Goal: Find specific page/section: Find specific page/section

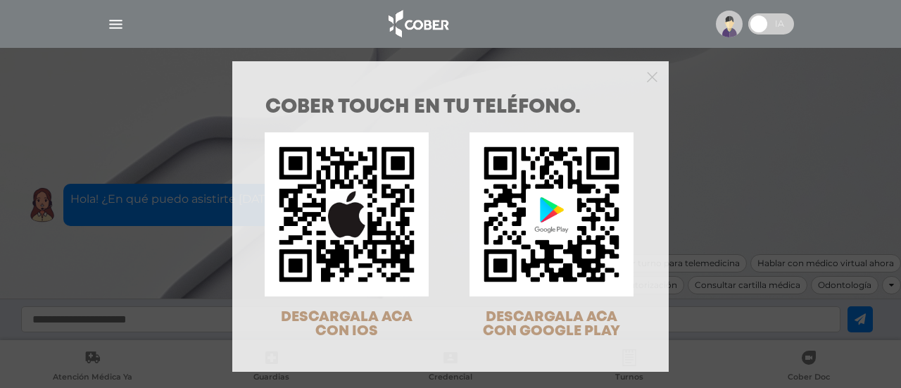
click at [752, 148] on div "COBER TOUCH en tu teléfono. DESCARGALA ACA CON IOS DESCARGALA ACA CON GOOGLE PL…" at bounding box center [450, 194] width 901 height 388
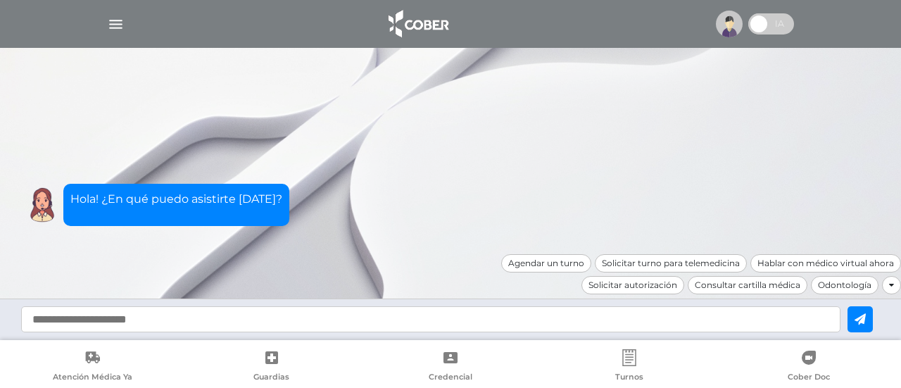
click at [116, 20] on img "button" at bounding box center [116, 24] width 18 height 18
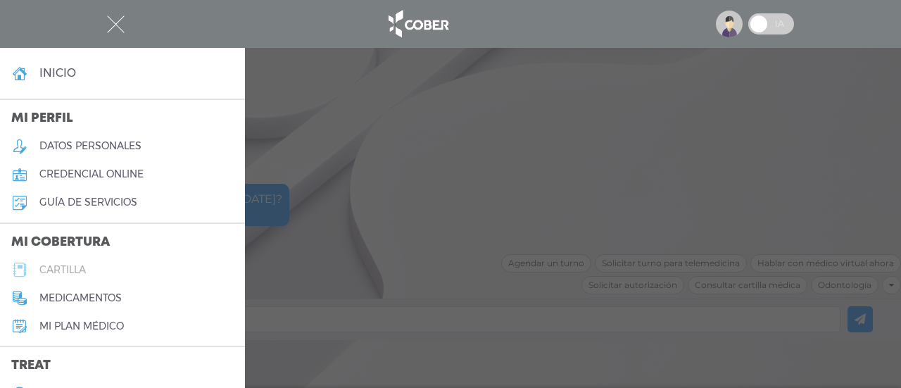
click at [93, 268] on link "cartilla" at bounding box center [122, 269] width 245 height 28
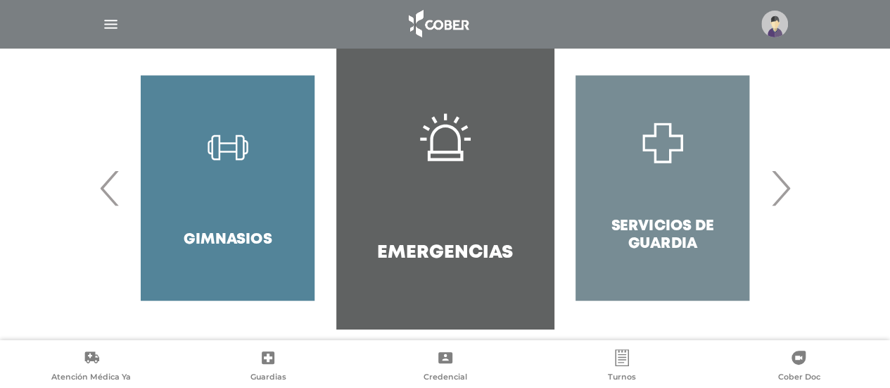
scroll to position [334, 0]
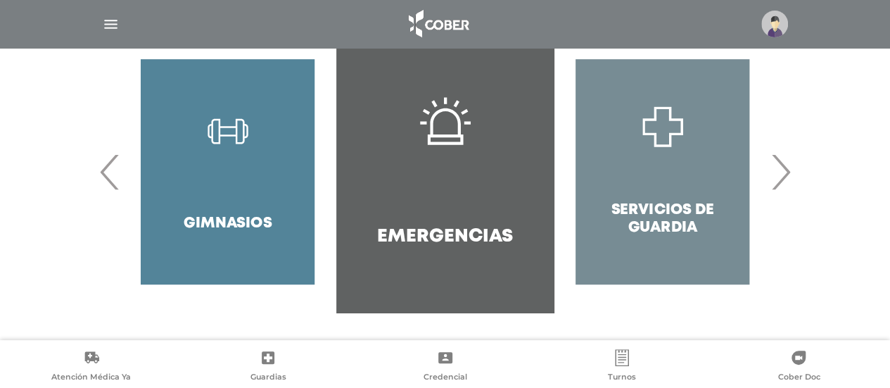
click at [791, 172] on span "›" at bounding box center [780, 172] width 27 height 76
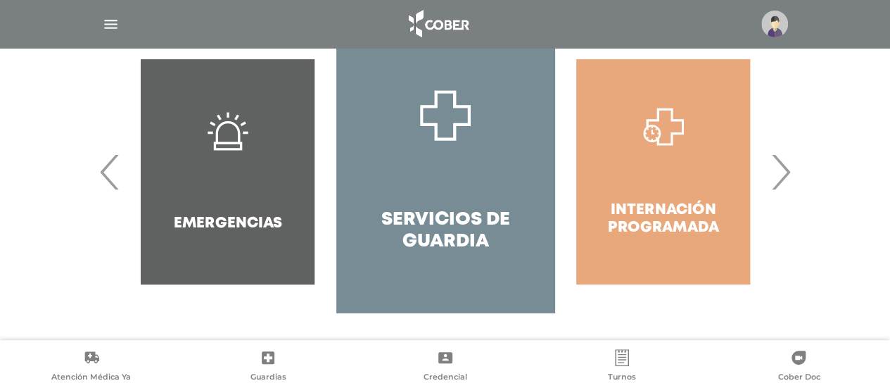
click at [791, 172] on span "›" at bounding box center [780, 172] width 27 height 76
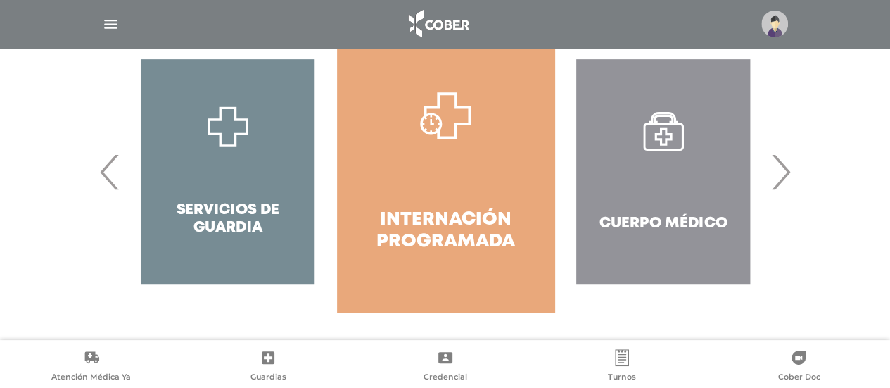
click at [791, 172] on span "›" at bounding box center [780, 172] width 27 height 76
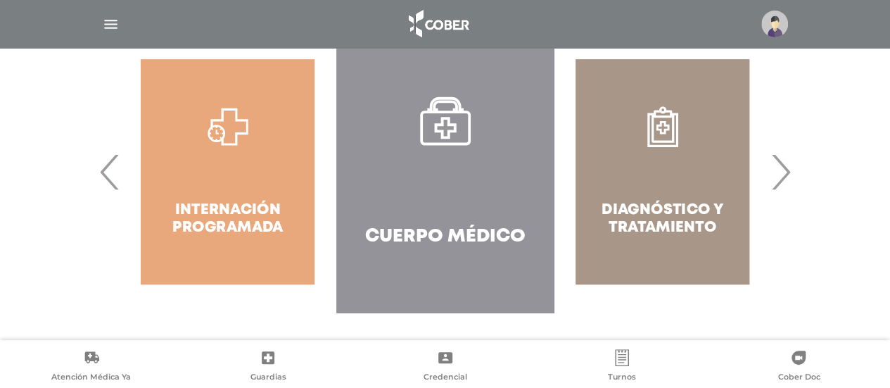
click at [791, 172] on span "›" at bounding box center [780, 172] width 27 height 76
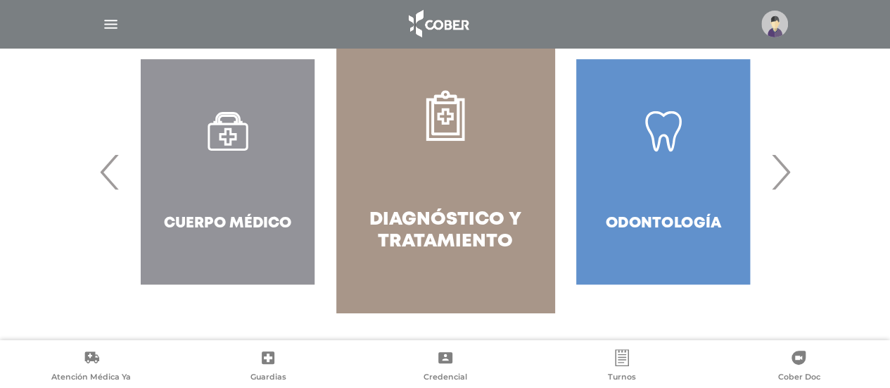
click at [791, 172] on span "›" at bounding box center [780, 172] width 27 height 76
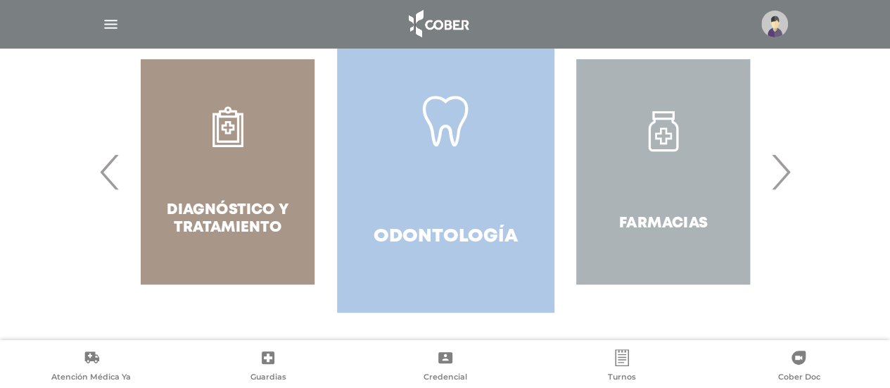
click at [447, 154] on link "Odontología" at bounding box center [445, 171] width 217 height 281
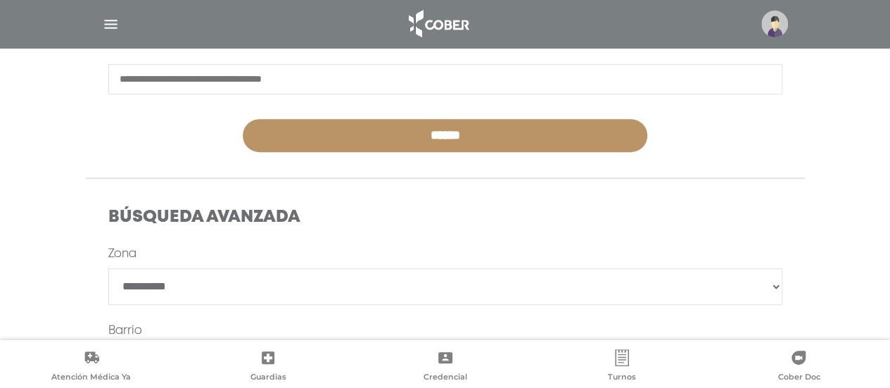
scroll to position [211, 0]
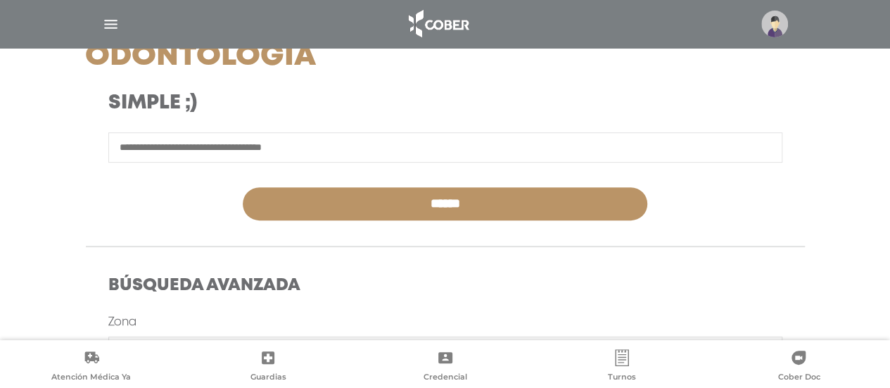
click at [240, 147] on input "text" at bounding box center [445, 147] width 674 height 30
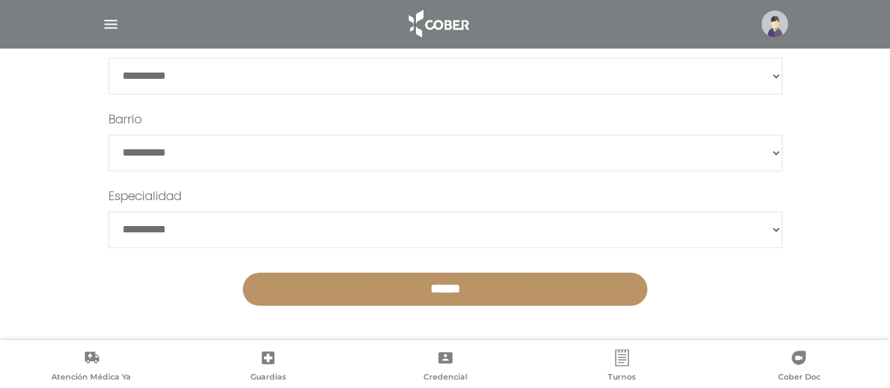
scroll to position [279, 0]
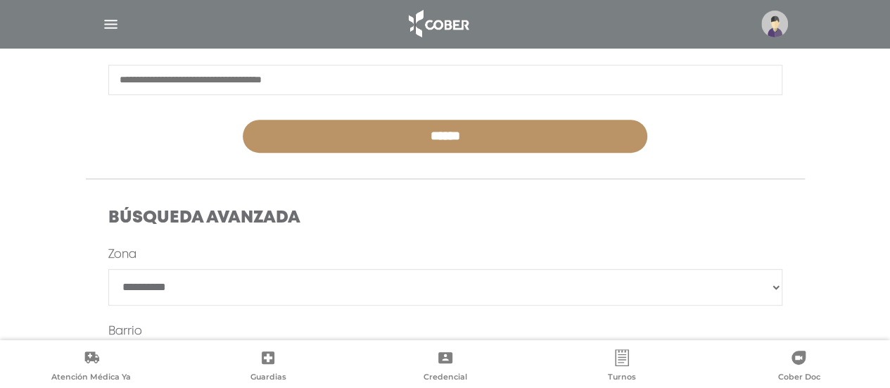
click at [198, 286] on select "**********" at bounding box center [445, 287] width 674 height 37
select select "****"
click at [108, 269] on select "**********" at bounding box center [445, 287] width 674 height 37
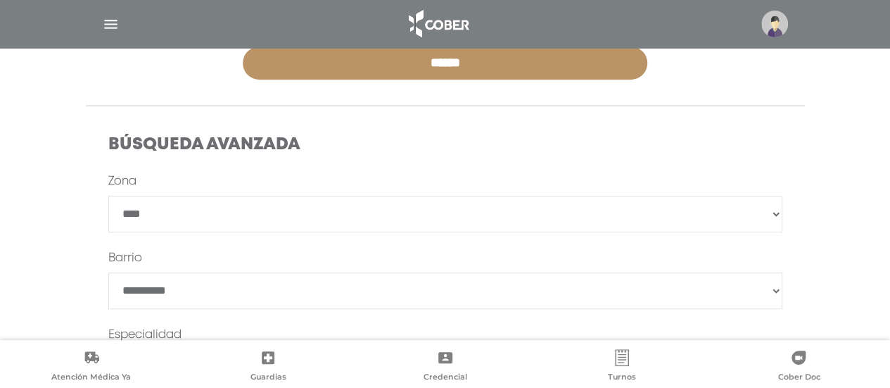
scroll to position [490, 0]
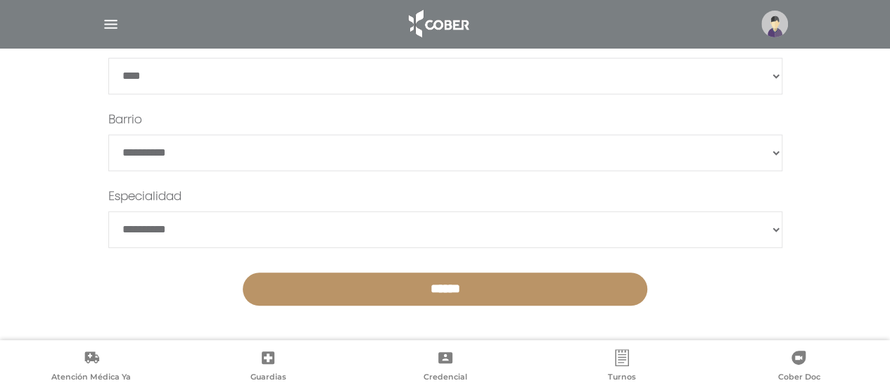
click at [402, 277] on input "******" at bounding box center [445, 288] width 405 height 33
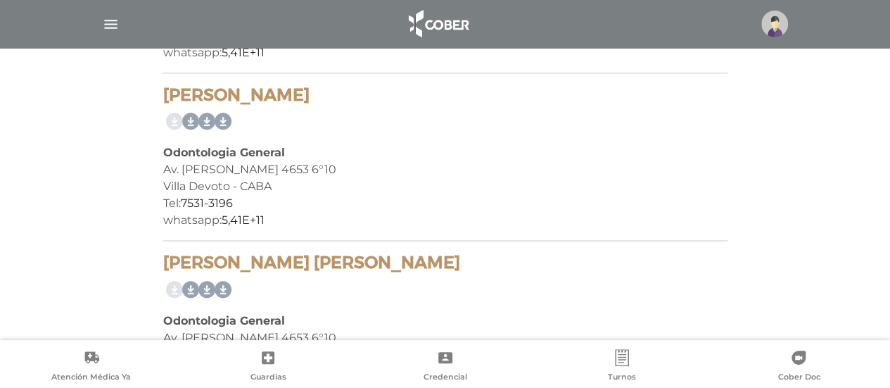
scroll to position [4988, 0]
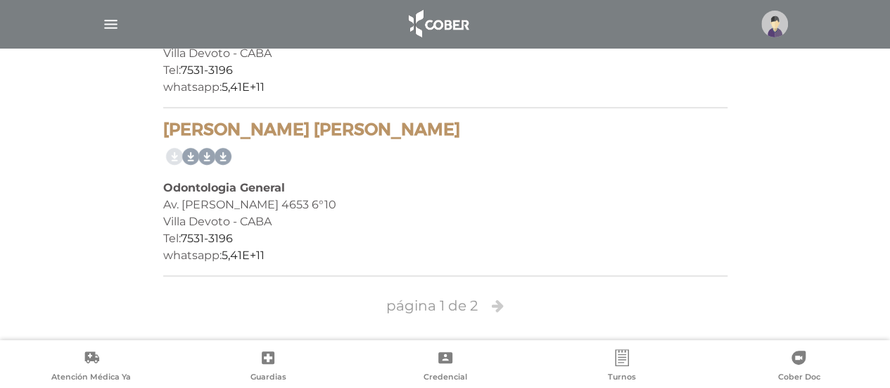
click at [498, 300] on icon at bounding box center [498, 305] width 12 height 14
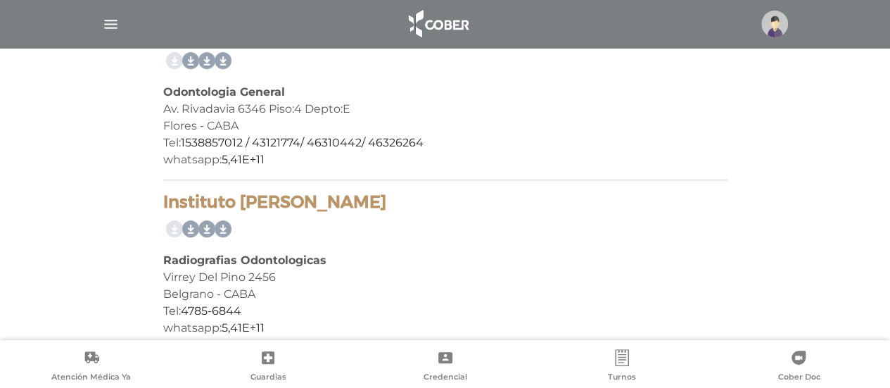
scroll to position [4644, 0]
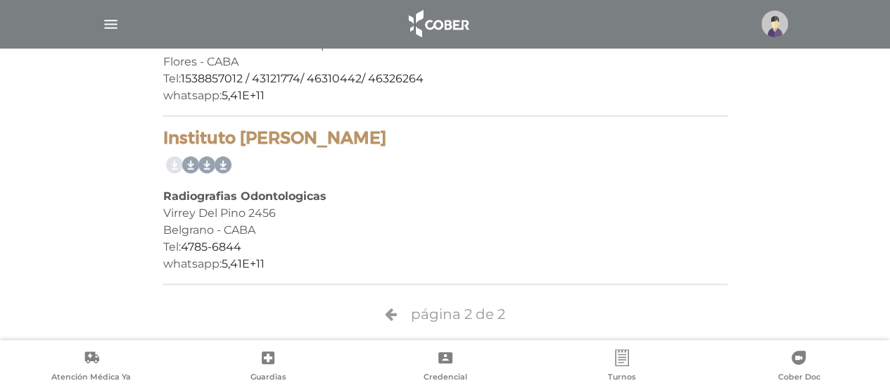
drag, startPoint x: 394, startPoint y: 317, endPoint x: 380, endPoint y: 317, distance: 14.1
click at [393, 317] on icon at bounding box center [391, 314] width 12 height 14
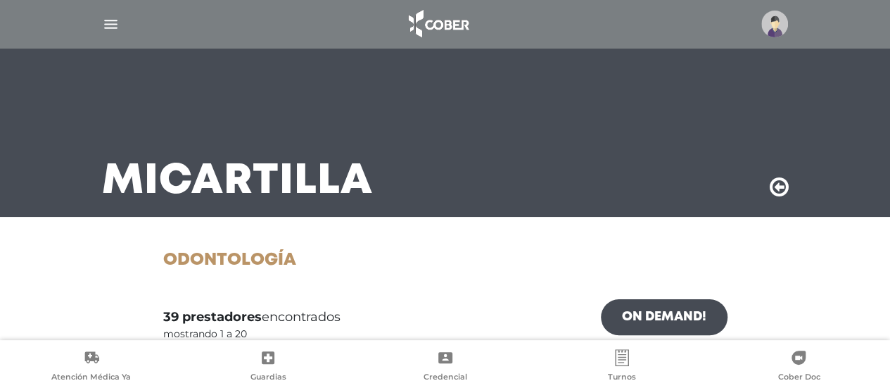
click at [105, 20] on img "button" at bounding box center [111, 24] width 18 height 18
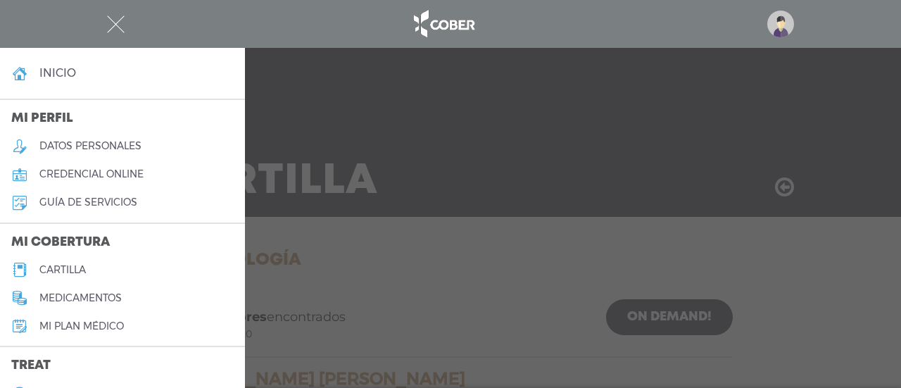
drag, startPoint x: 152, startPoint y: 15, endPoint x: 550, endPoint y: 143, distance: 417.7
click at [158, 16] on div at bounding box center [450, 24] width 720 height 34
click at [775, 190] on div at bounding box center [450, 194] width 901 height 388
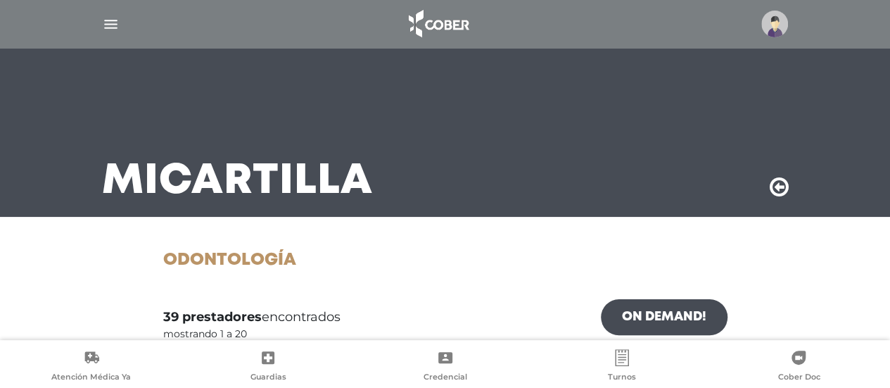
click at [781, 188] on icon at bounding box center [779, 187] width 19 height 23
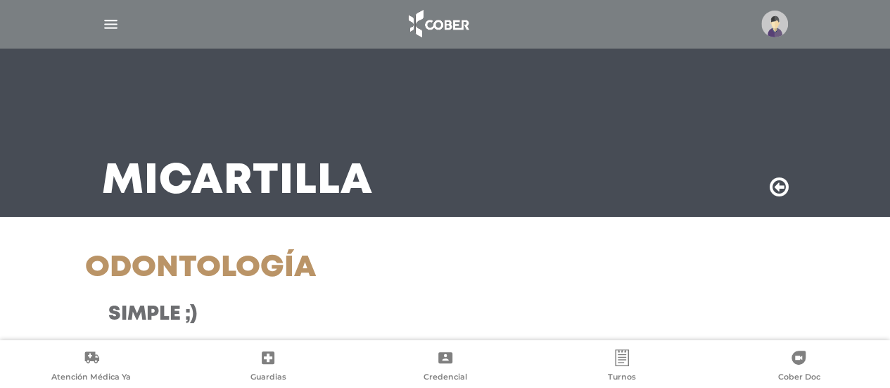
click at [780, 186] on icon at bounding box center [779, 187] width 19 height 23
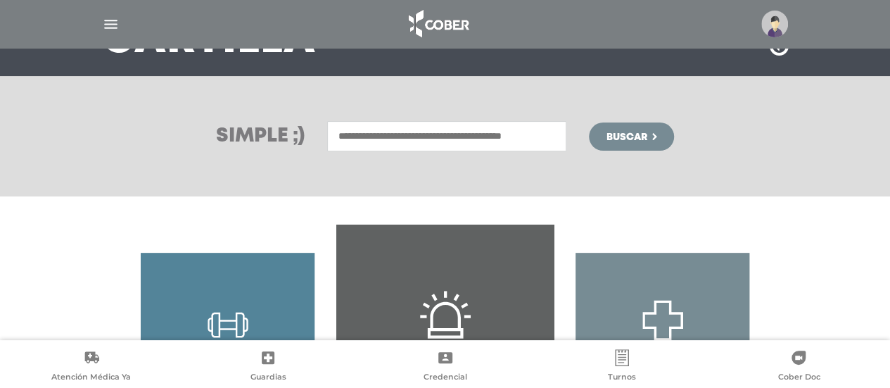
scroll to position [334, 0]
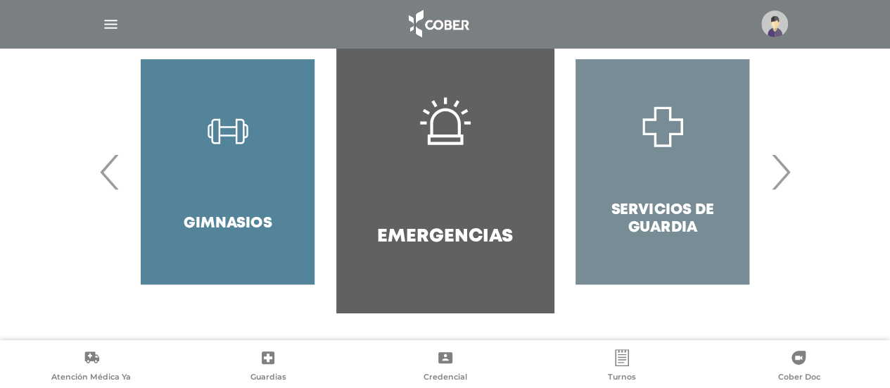
click at [791, 175] on span "›" at bounding box center [780, 172] width 27 height 76
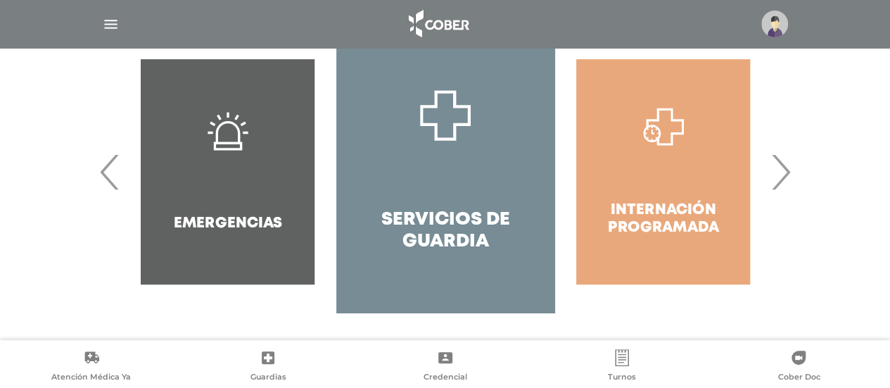
click at [791, 175] on span "›" at bounding box center [780, 172] width 27 height 76
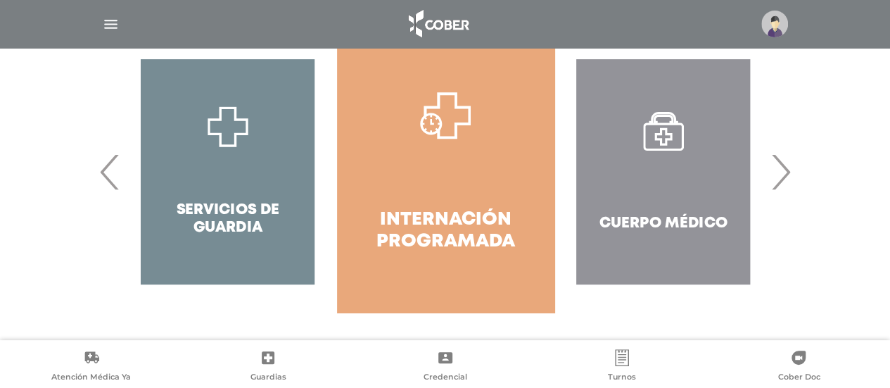
click at [791, 175] on span "›" at bounding box center [780, 172] width 27 height 76
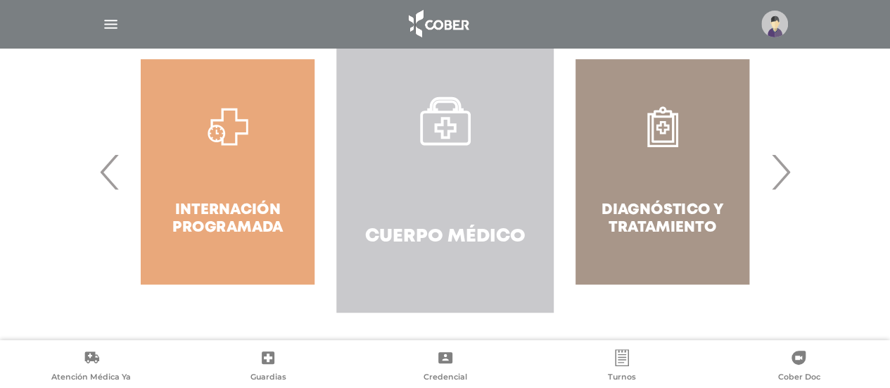
click at [475, 173] on link "Cuerpo Médico" at bounding box center [444, 171] width 217 height 281
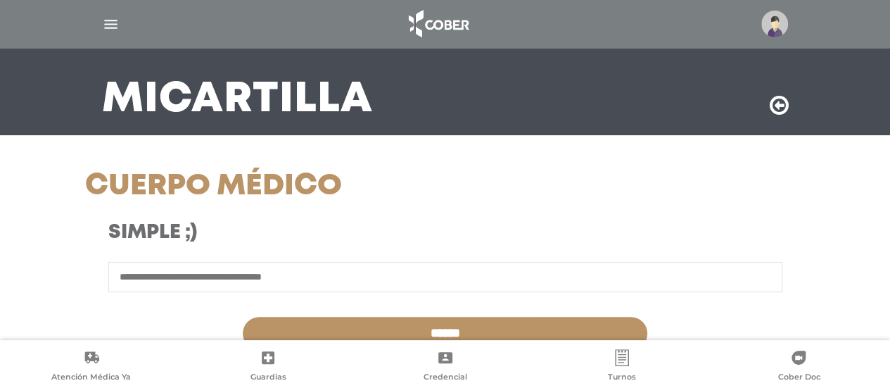
scroll to position [211, 0]
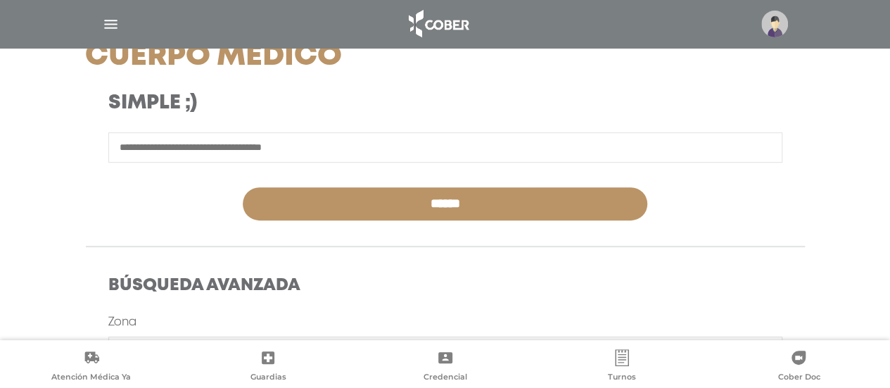
click at [324, 151] on input "text" at bounding box center [445, 147] width 674 height 30
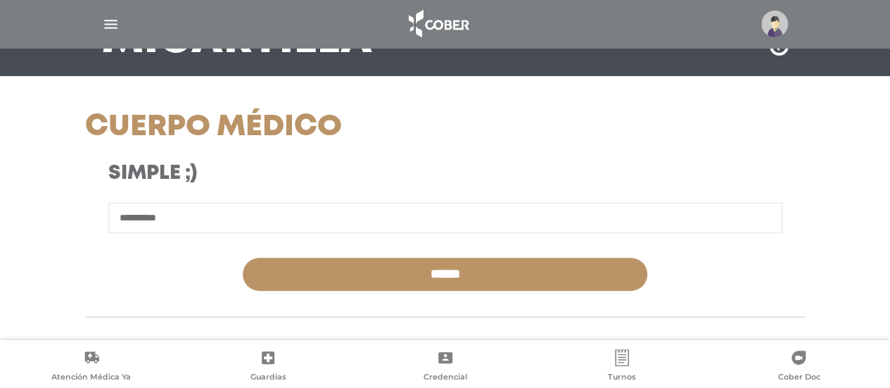
scroll to position [0, 0]
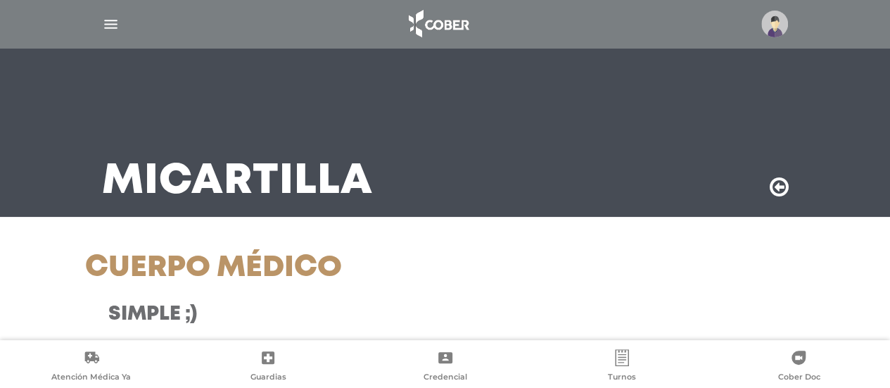
type input "**********"
click at [782, 184] on icon at bounding box center [779, 187] width 19 height 23
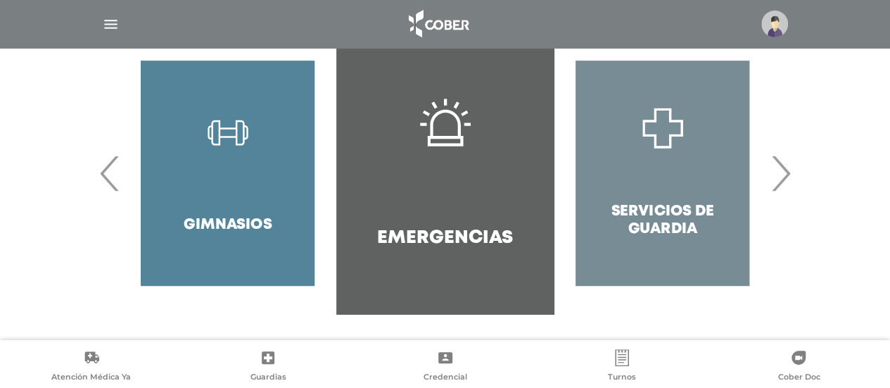
scroll to position [334, 0]
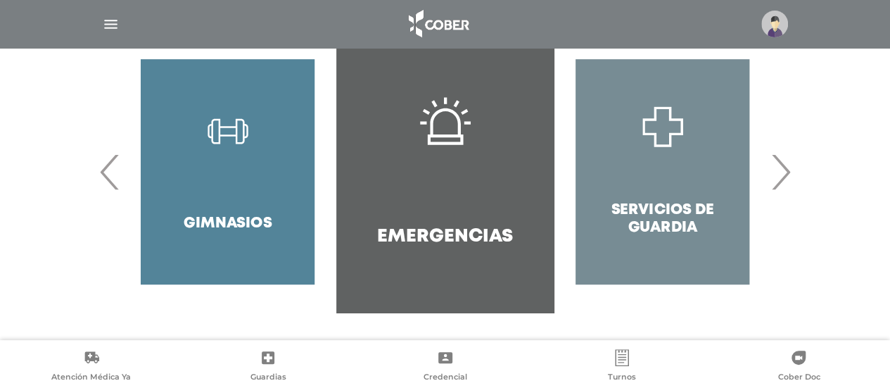
click at [786, 177] on span "›" at bounding box center [780, 172] width 27 height 76
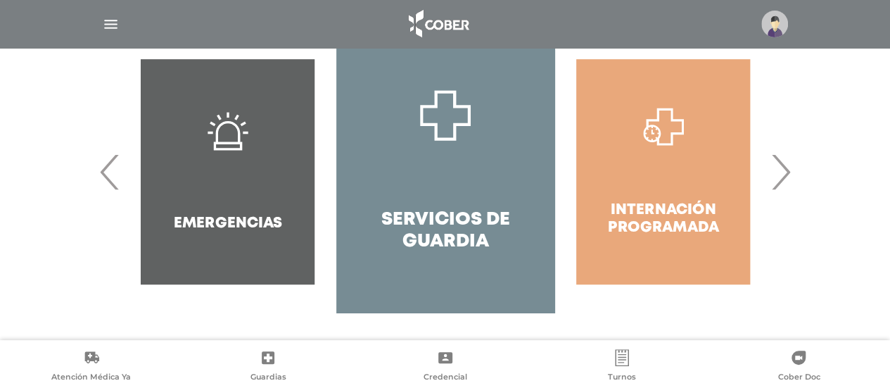
click at [786, 177] on span "›" at bounding box center [780, 172] width 27 height 76
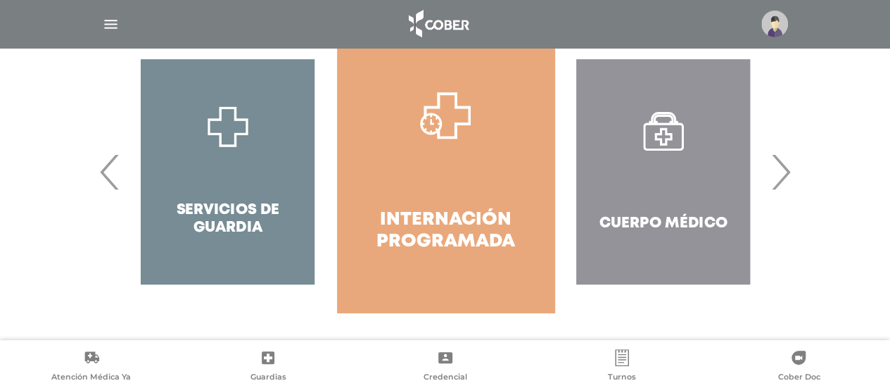
click at [786, 177] on span "›" at bounding box center [780, 172] width 27 height 76
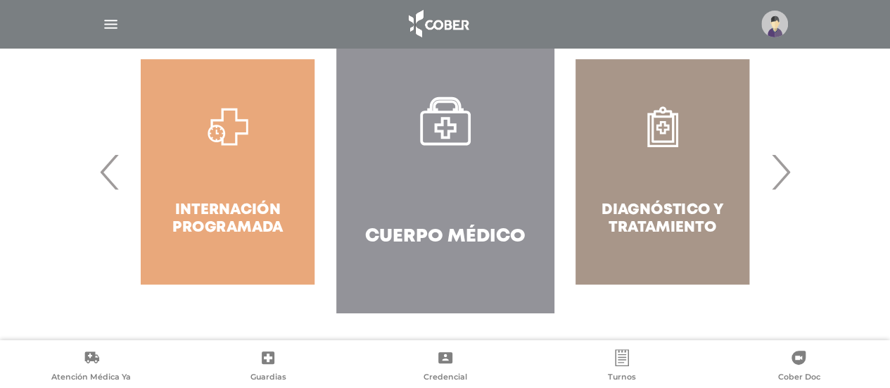
click at [449, 164] on link "Cuerpo Médico" at bounding box center [444, 171] width 217 height 281
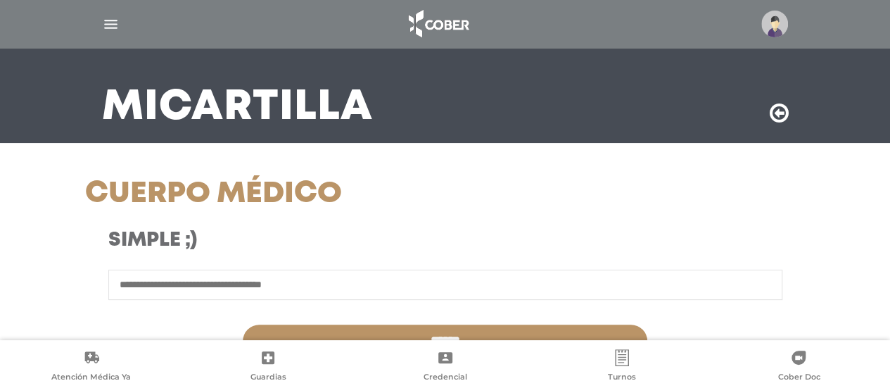
scroll to position [211, 0]
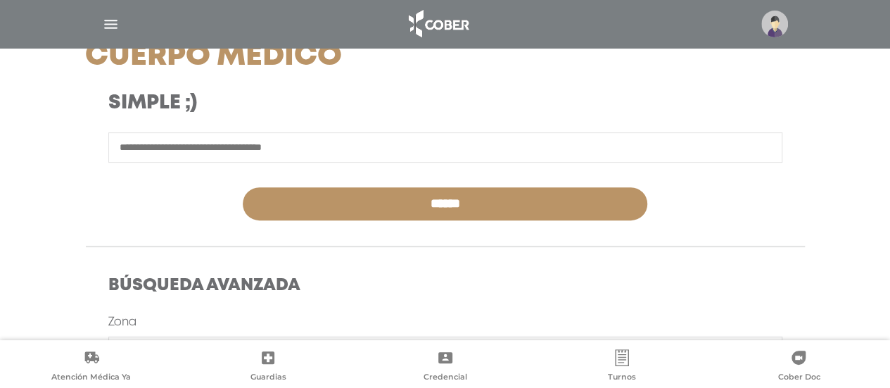
click at [315, 143] on input "text" at bounding box center [445, 147] width 674 height 30
type input "**********"
click at [418, 205] on input "******" at bounding box center [445, 203] width 405 height 33
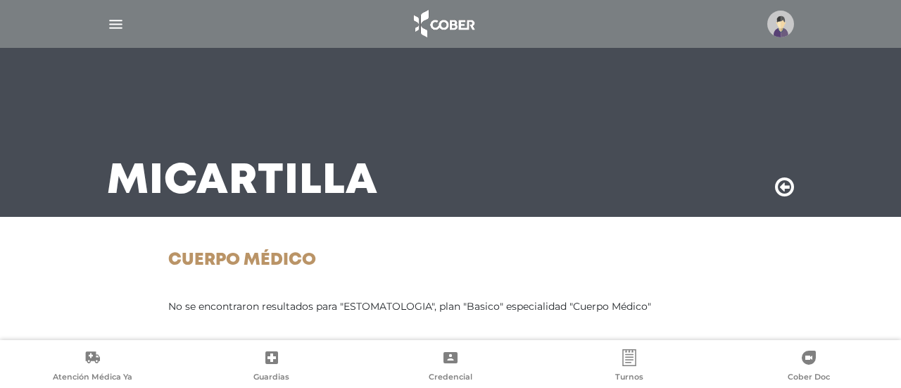
click at [477, 91] on div "Mi Cartilla" at bounding box center [450, 132] width 720 height 169
